Goal: Information Seeking & Learning: Find specific fact

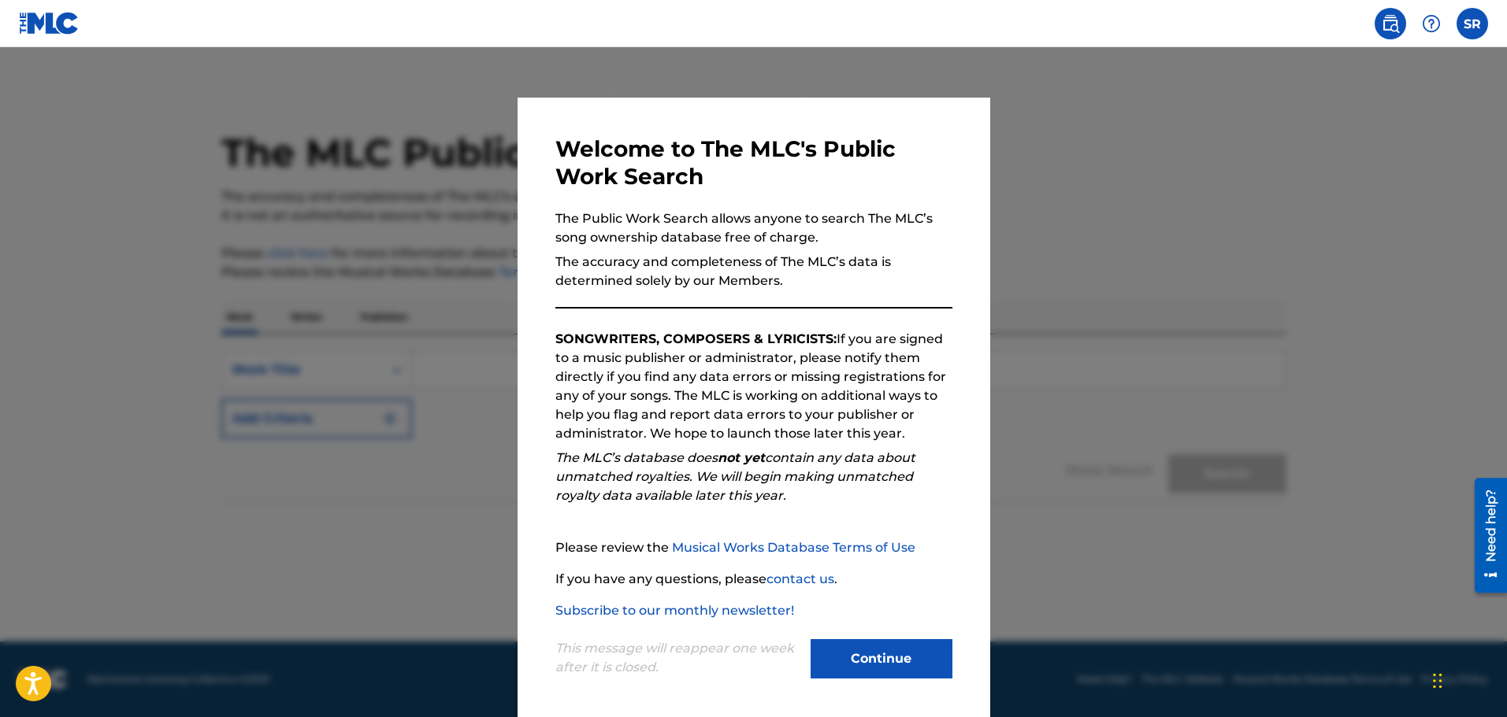
scroll to position [3, 0]
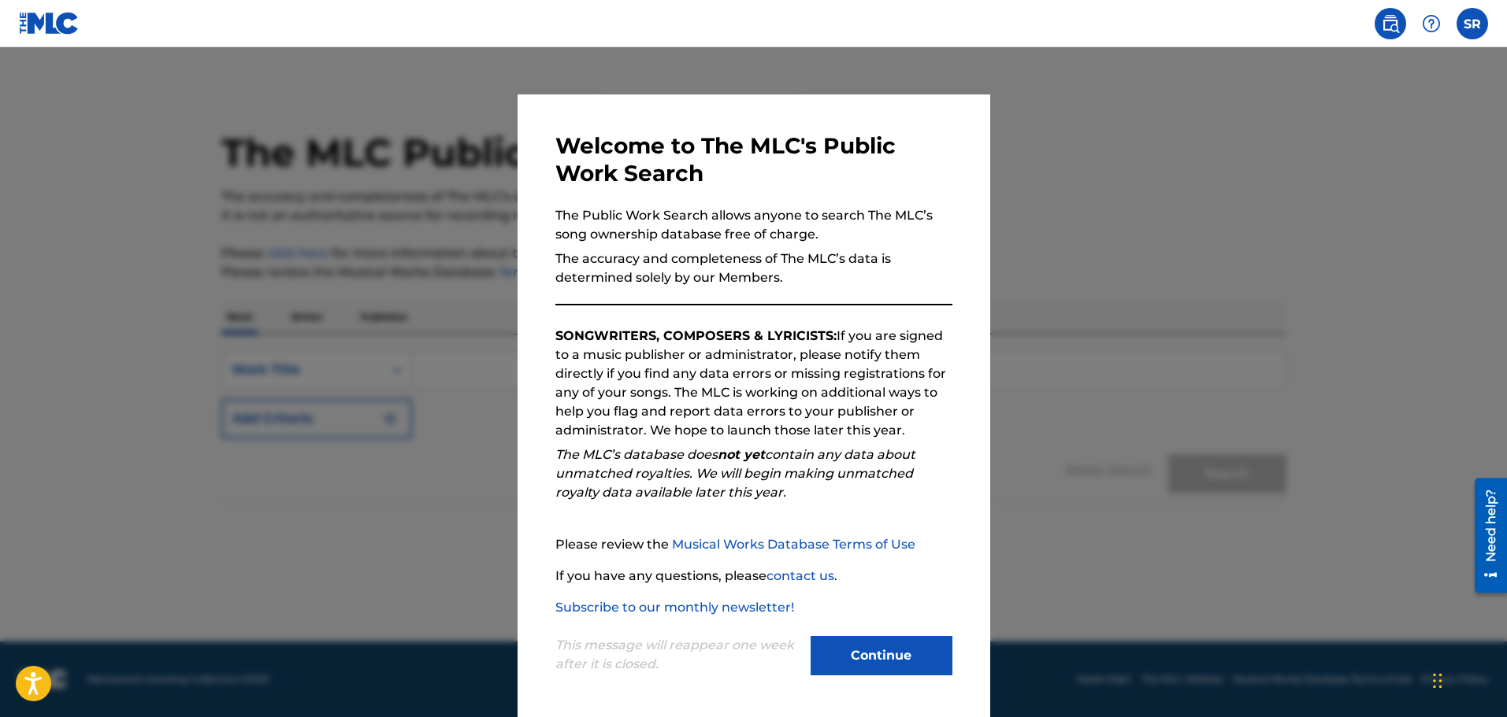
drag, startPoint x: 830, startPoint y: 657, endPoint x: 818, endPoint y: 643, distance: 17.9
click at [830, 655] on button "Continue" at bounding box center [881, 655] width 142 height 39
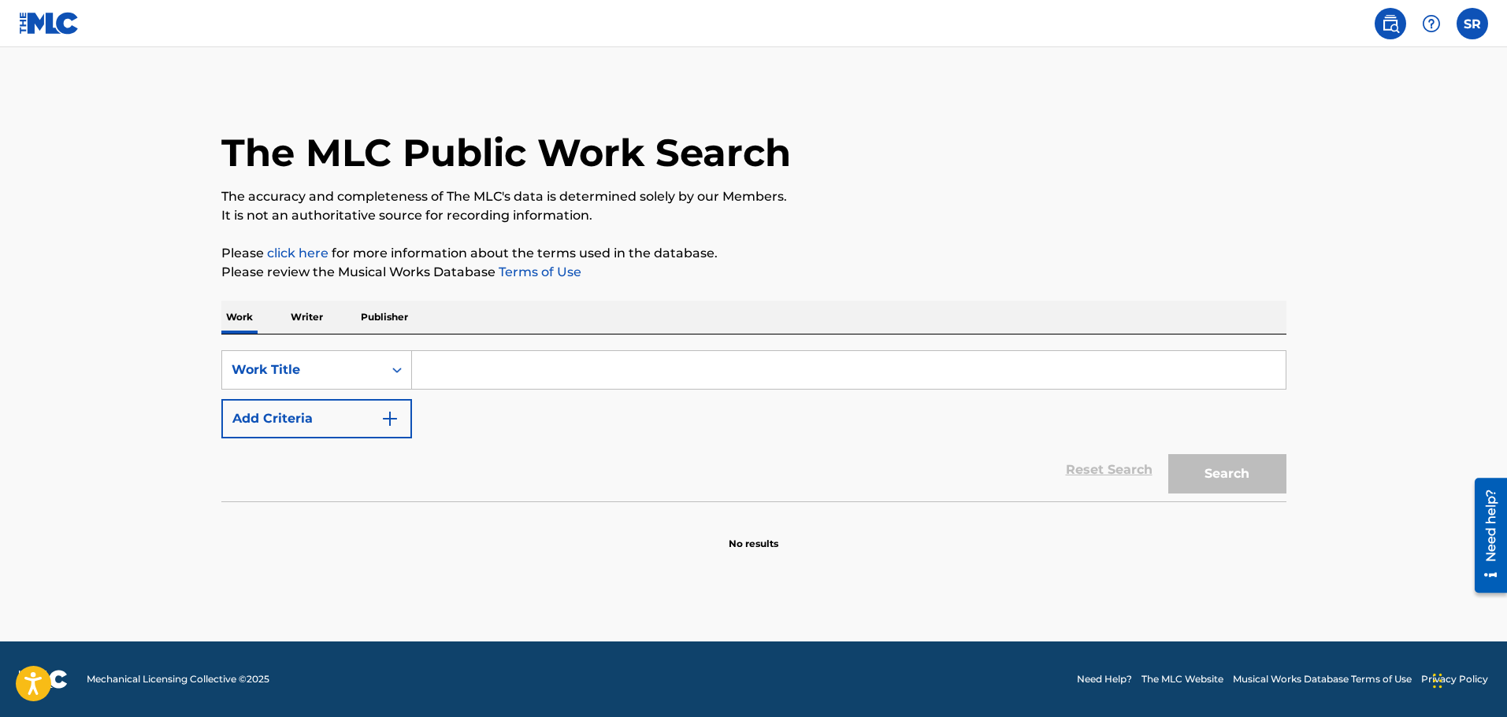
click at [502, 365] on input "Search Form" at bounding box center [848, 370] width 873 height 38
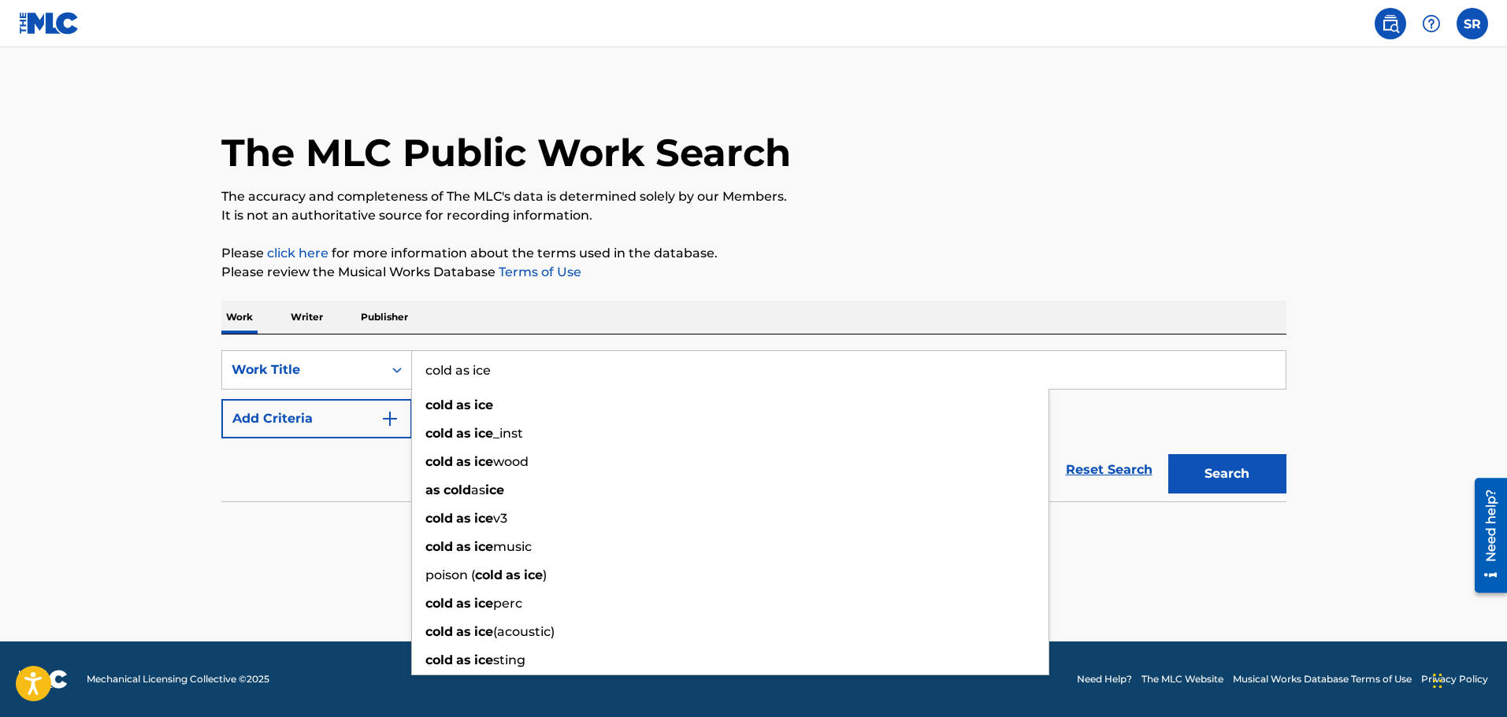
type input "cold as ice"
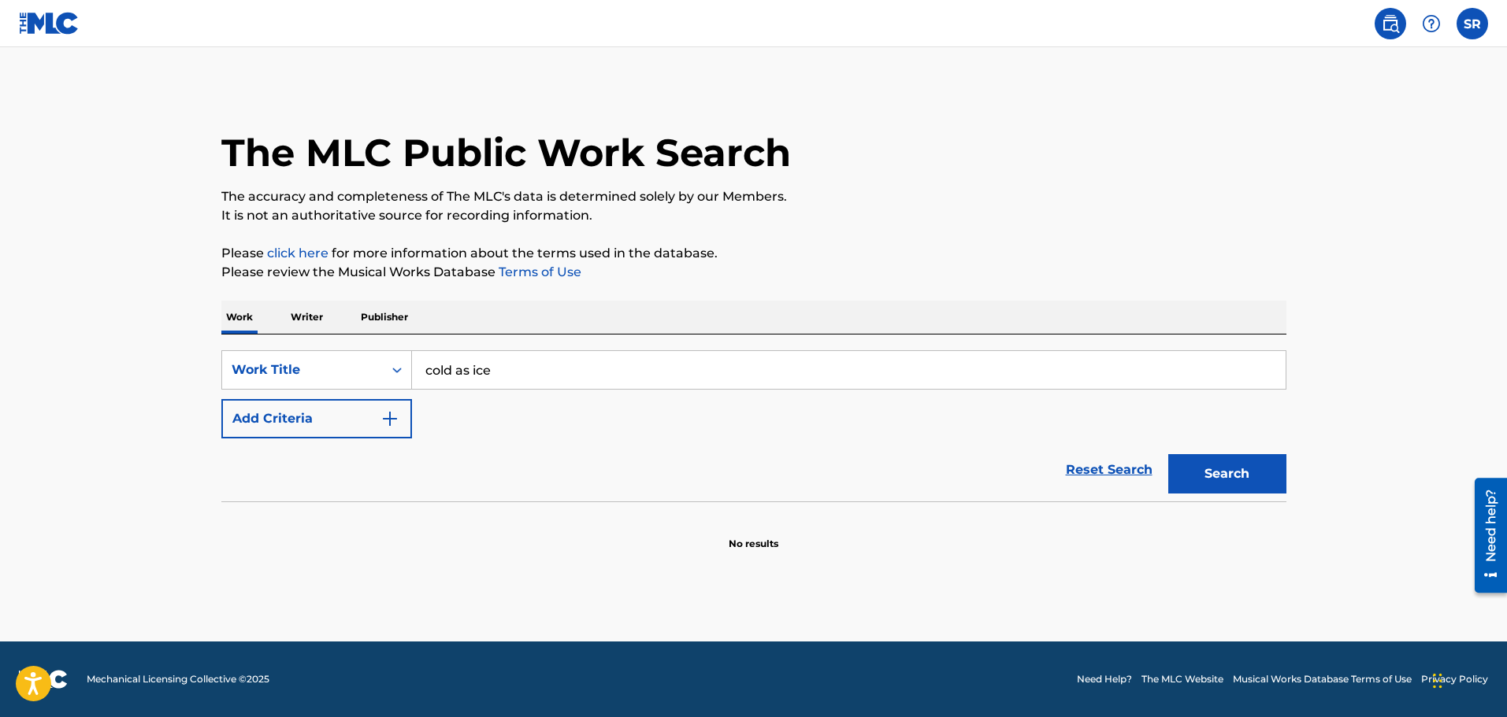
click at [385, 413] on img "Search Form" at bounding box center [389, 419] width 19 height 19
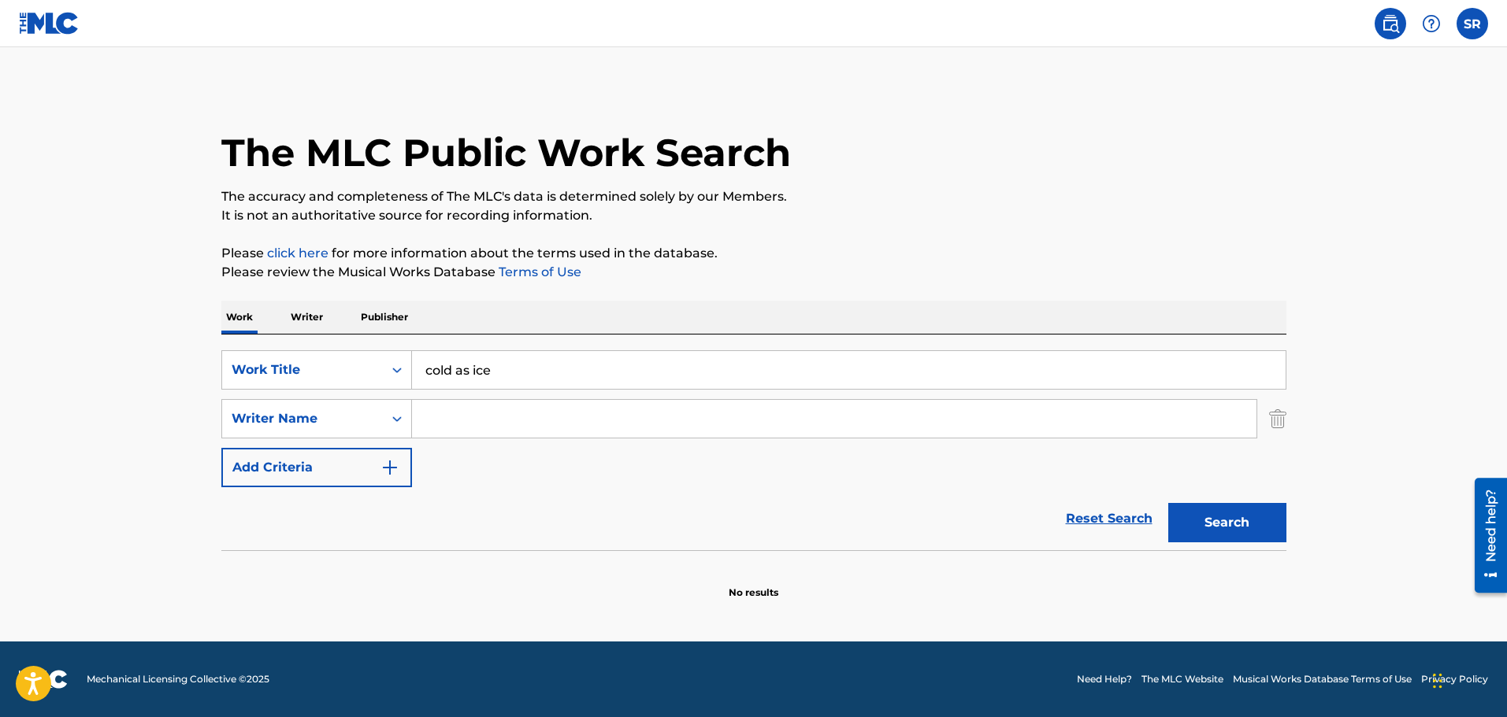
click at [452, 424] on input "Search Form" at bounding box center [834, 419] width 844 height 38
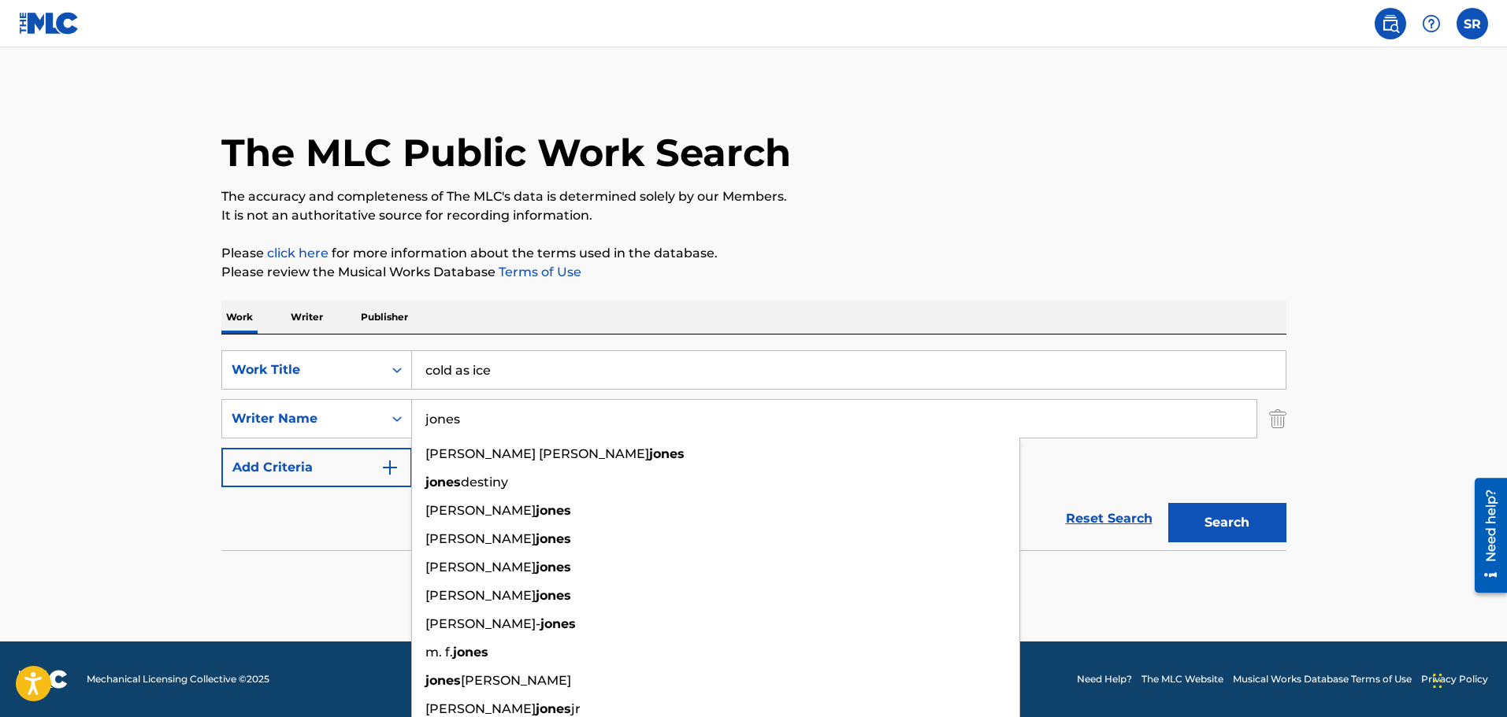
type input "jones"
click at [1168, 503] on button "Search" at bounding box center [1227, 522] width 118 height 39
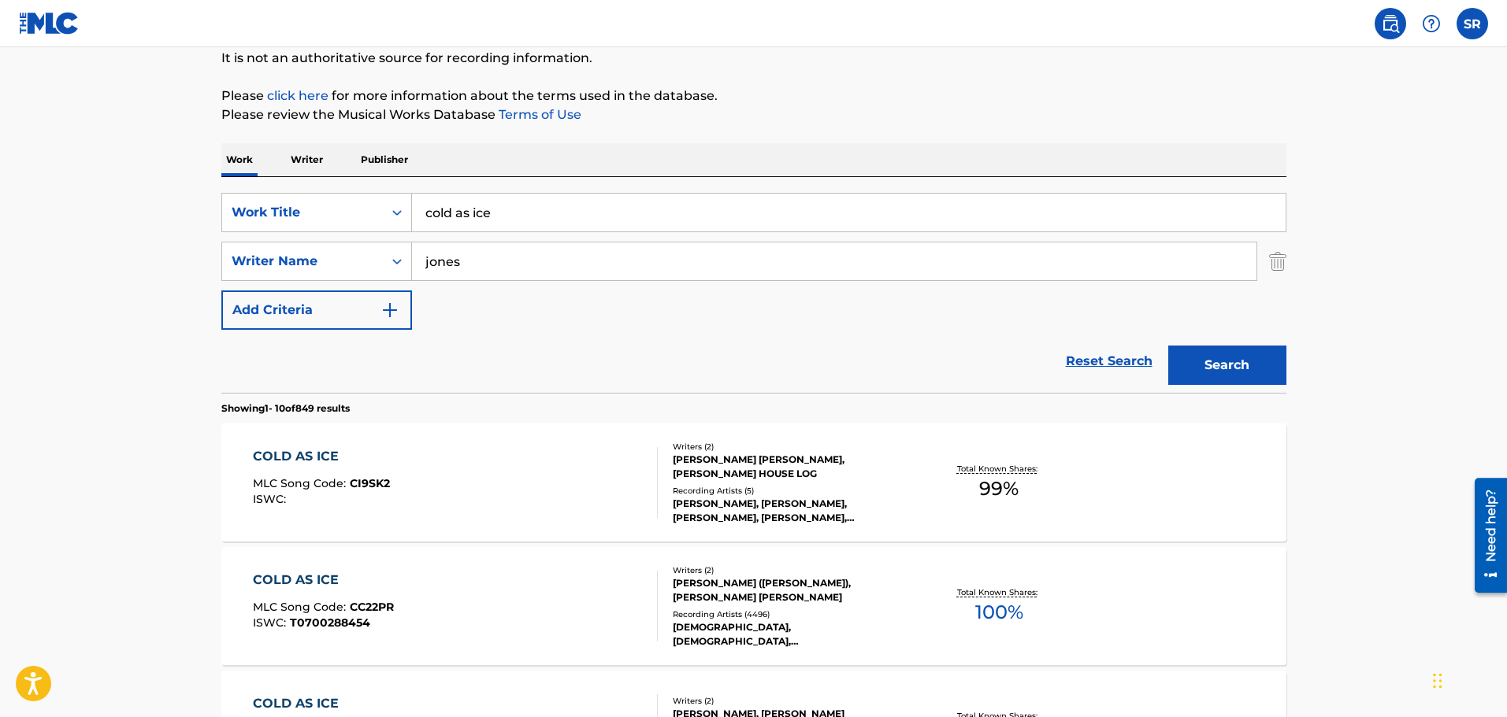
scroll to position [315, 0]
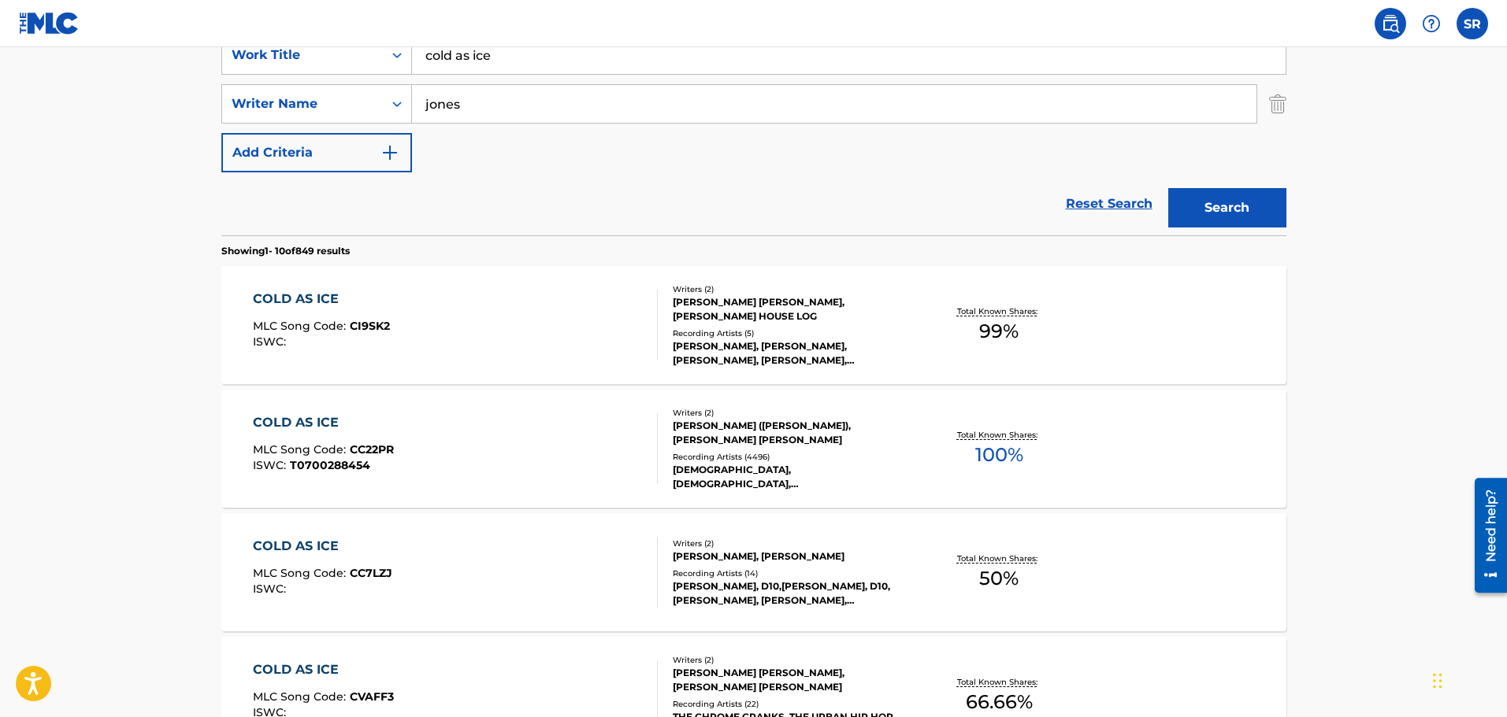
click at [723, 446] on div "[PERSON_NAME] ([PERSON_NAME]), [PERSON_NAME] [PERSON_NAME]" at bounding box center [792, 433] width 238 height 28
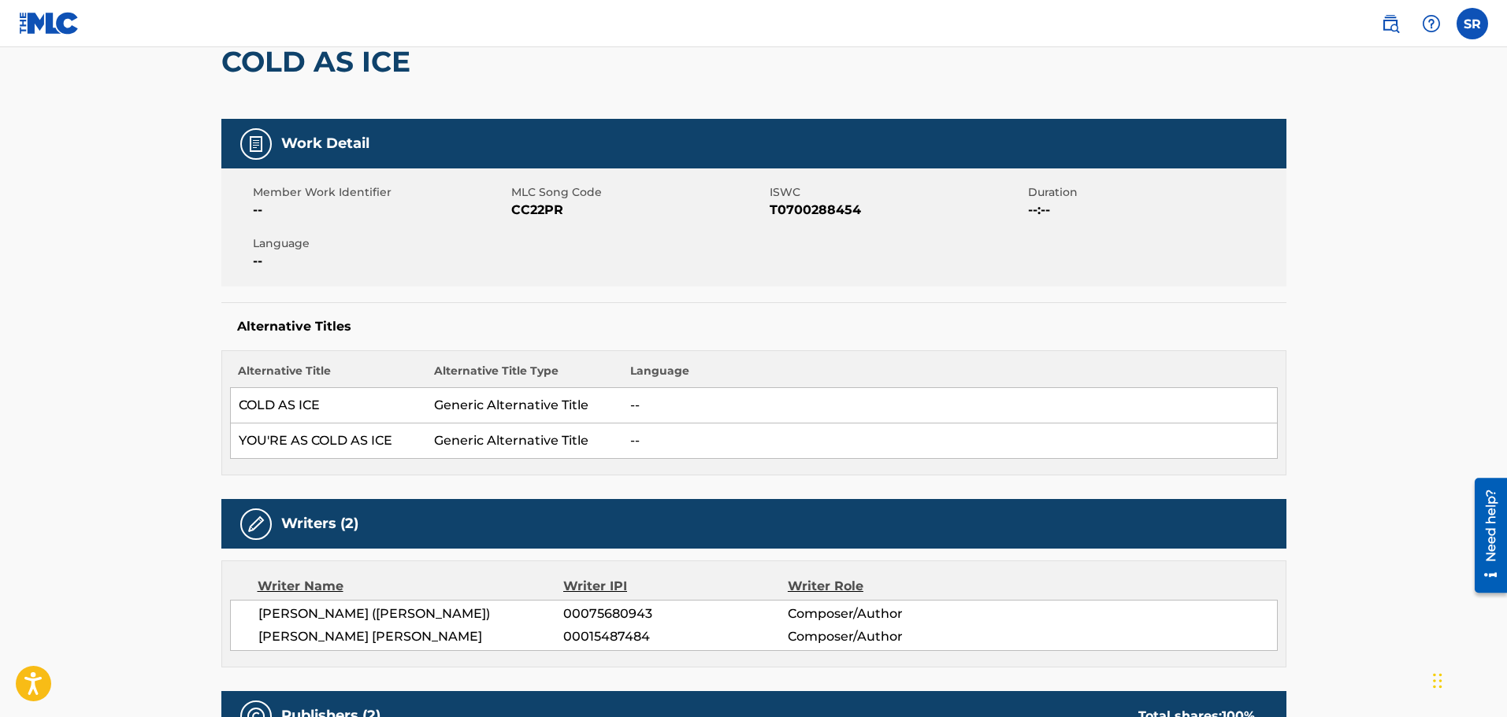
scroll to position [158, 0]
